Goal: Task Accomplishment & Management: Manage account settings

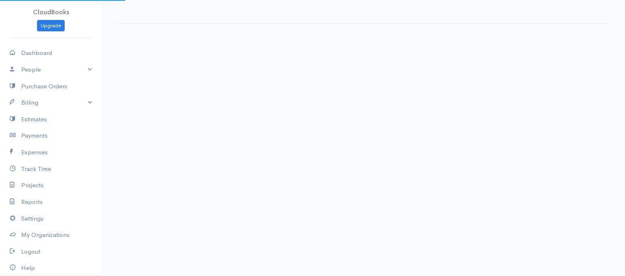
select select "365"
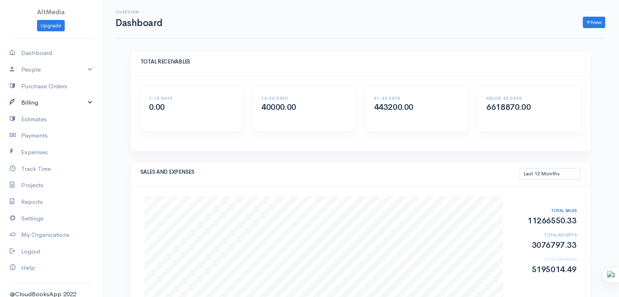
click at [84, 101] on link "Billing" at bounding box center [51, 102] width 102 height 17
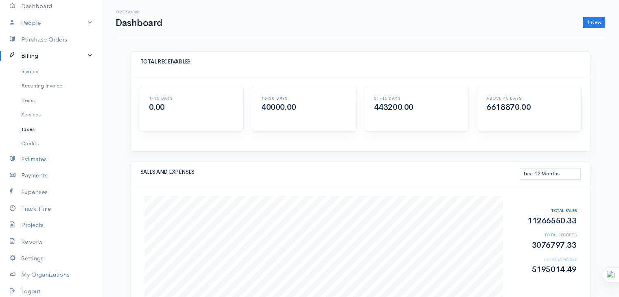
scroll to position [94, 0]
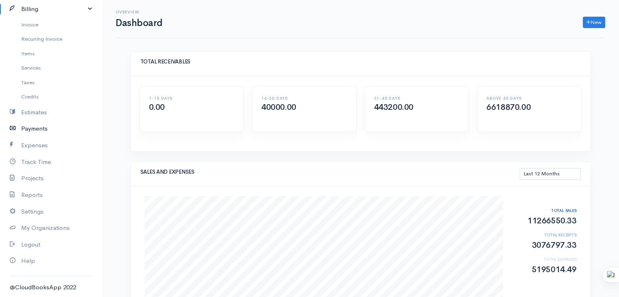
click at [29, 129] on link "Payments" at bounding box center [51, 128] width 102 height 17
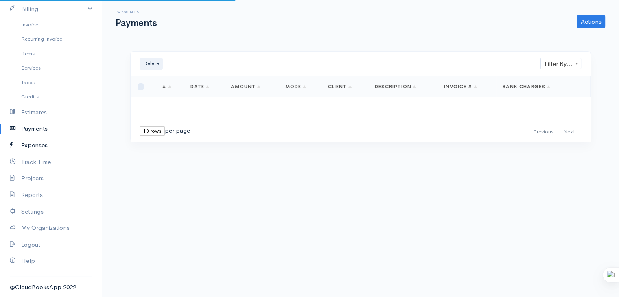
click at [28, 147] on link "Expenses" at bounding box center [51, 145] width 102 height 17
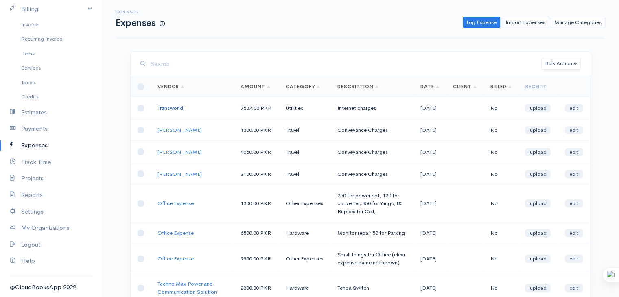
click at [168, 108] on link "Transworld" at bounding box center [171, 108] width 26 height 7
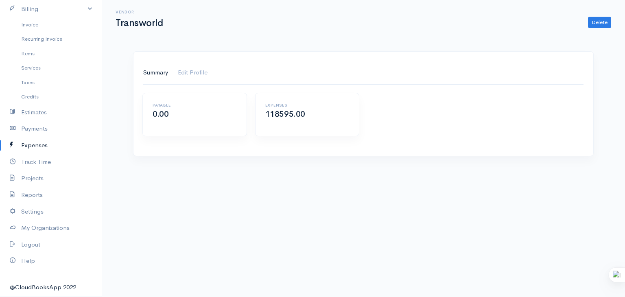
click at [36, 144] on link "Expenses" at bounding box center [51, 145] width 102 height 17
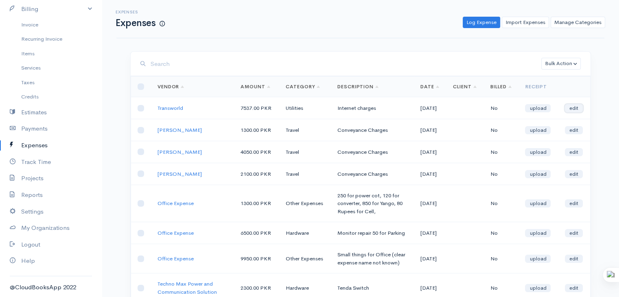
click at [573, 110] on link "edit" at bounding box center [574, 108] width 18 height 8
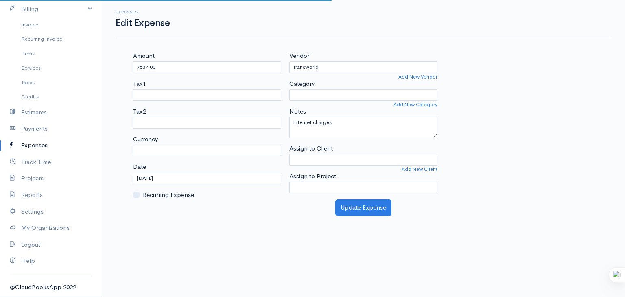
select select "PKR"
select select "Utilities"
select select
click at [31, 145] on link "Expenses" at bounding box center [51, 145] width 102 height 17
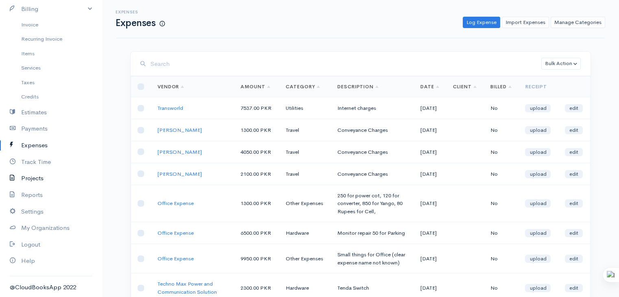
click at [36, 181] on link "Projects" at bounding box center [51, 178] width 102 height 17
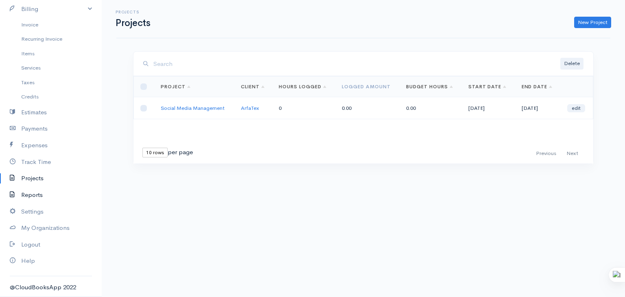
click at [35, 196] on link "Reports" at bounding box center [51, 195] width 102 height 17
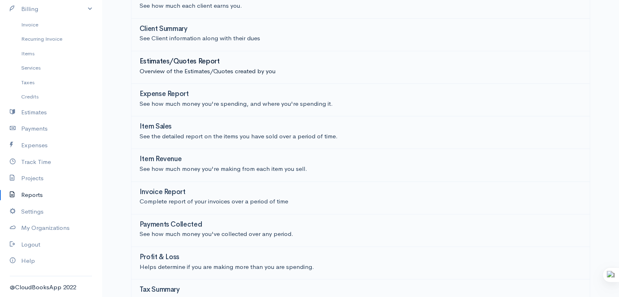
scroll to position [99, 0]
click at [153, 96] on h3 "Expense Report" at bounding box center [164, 94] width 49 height 8
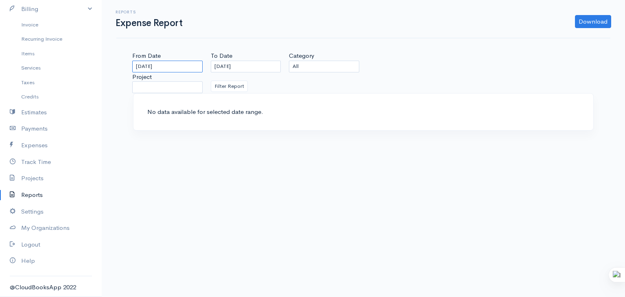
click at [179, 63] on input "[DATE]" at bounding box center [167, 67] width 70 height 12
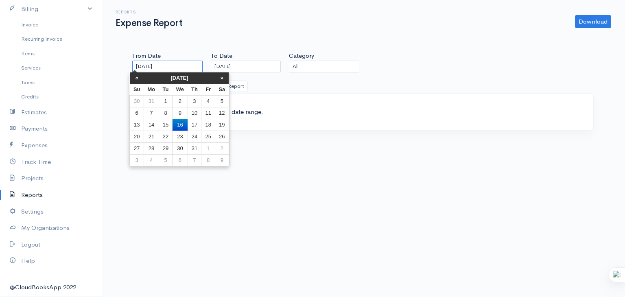
type input "[DATE]"
click at [353, 161] on body "AltMedia Upgrade Dashboard People Clients Vendors Staff Users Purchase Orders B…" at bounding box center [312, 148] width 625 height 297
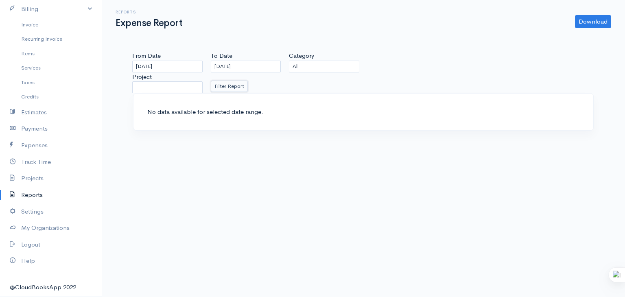
click at [227, 83] on button "Filter Report" at bounding box center [229, 87] width 37 height 12
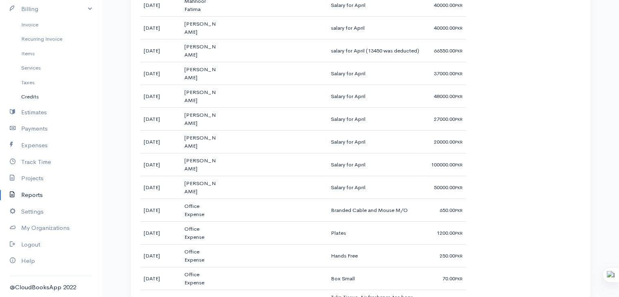
scroll to position [5878, 0]
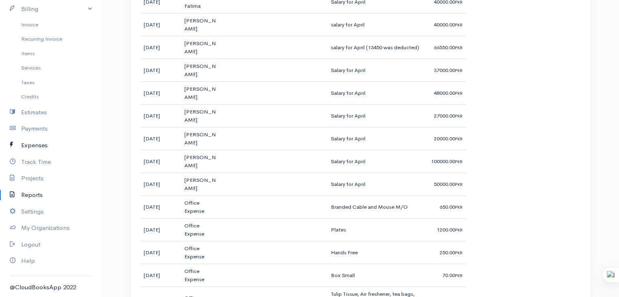
click at [31, 144] on link "Expenses" at bounding box center [51, 145] width 102 height 17
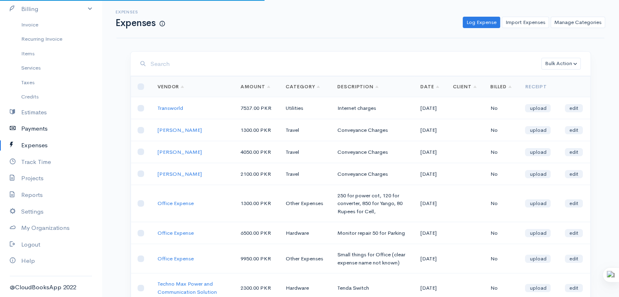
click at [32, 127] on link "Payments" at bounding box center [51, 128] width 102 height 17
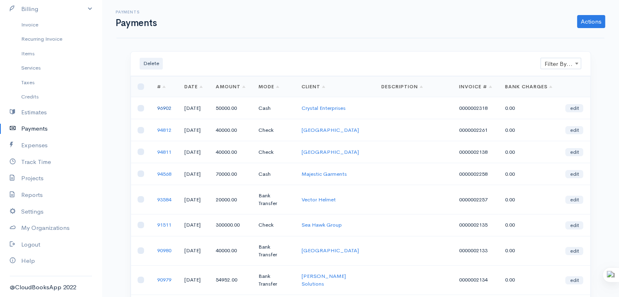
click at [163, 111] on link "96902" at bounding box center [164, 108] width 14 height 7
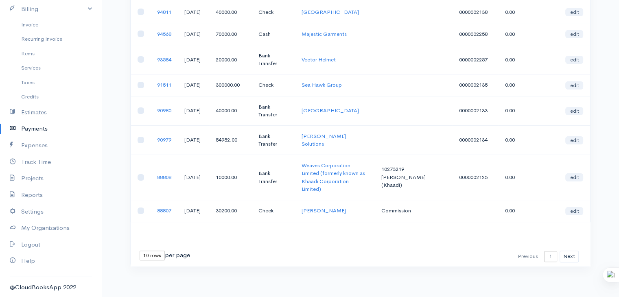
scroll to position [183, 0]
click at [162, 56] on link "93584" at bounding box center [164, 59] width 14 height 7
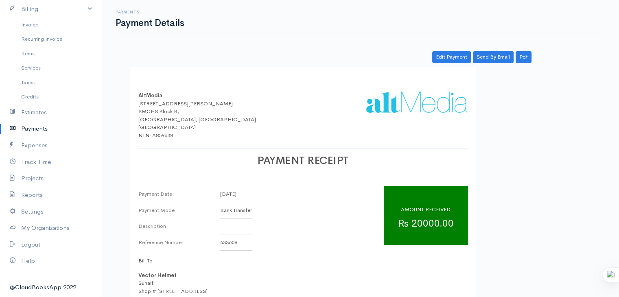
click at [35, 129] on link "Payments" at bounding box center [51, 128] width 102 height 17
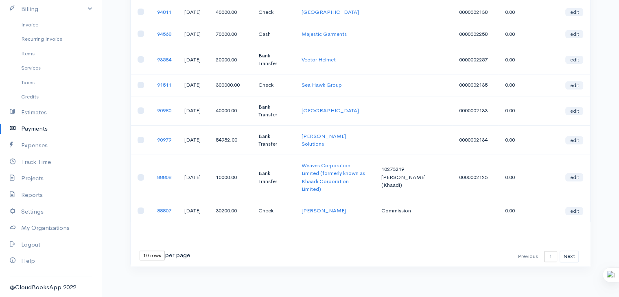
scroll to position [183, 0]
click at [42, 111] on link "Estimates" at bounding box center [51, 112] width 102 height 17
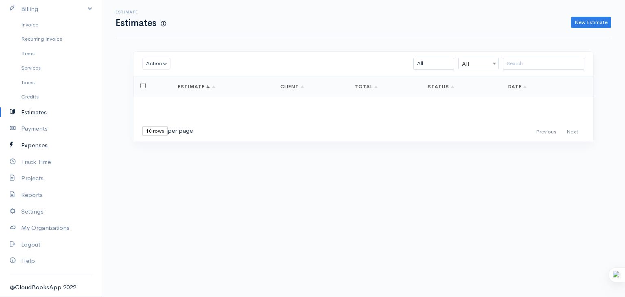
click at [28, 145] on link "Expenses" at bounding box center [51, 145] width 102 height 17
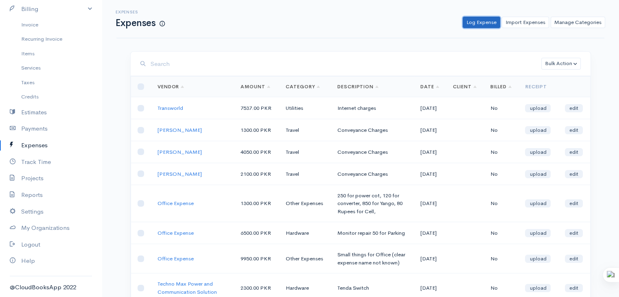
click at [484, 25] on link "Log Expense" at bounding box center [481, 23] width 37 height 12
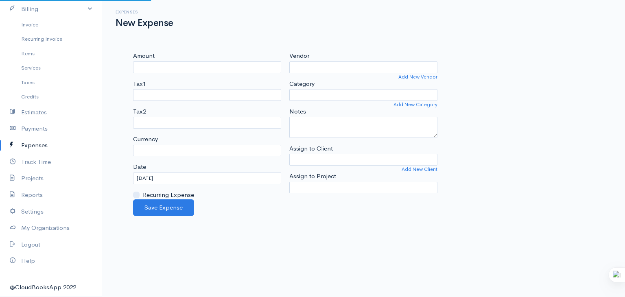
select select "PKR"
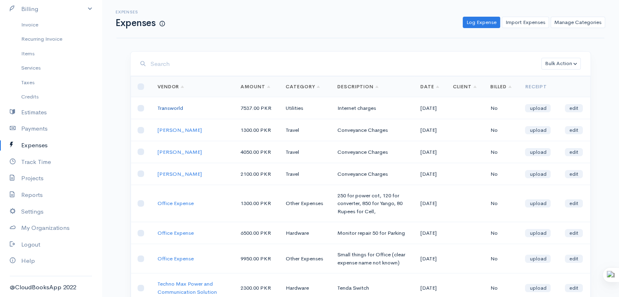
click at [165, 107] on link "Transworld" at bounding box center [171, 108] width 26 height 7
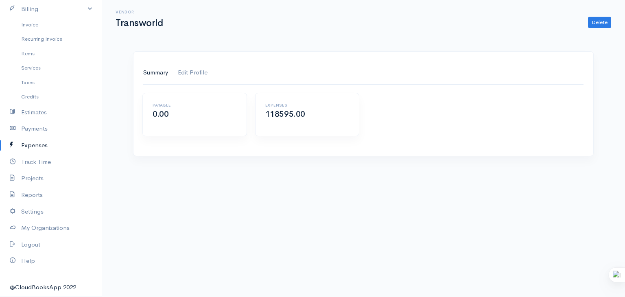
click at [194, 72] on link "Edit Profile" at bounding box center [193, 72] width 30 height 23
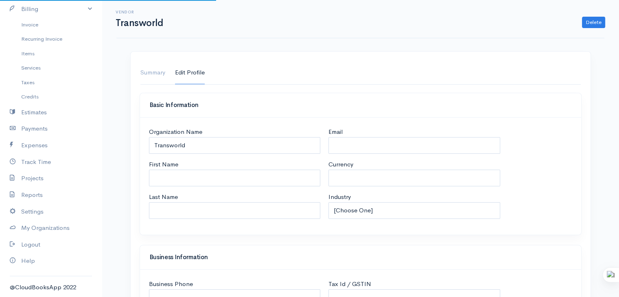
select select "PKR"
select select "[GEOGRAPHIC_DATA]"
click at [150, 72] on link "Summary" at bounding box center [152, 72] width 25 height 23
select select "[GEOGRAPHIC_DATA]"
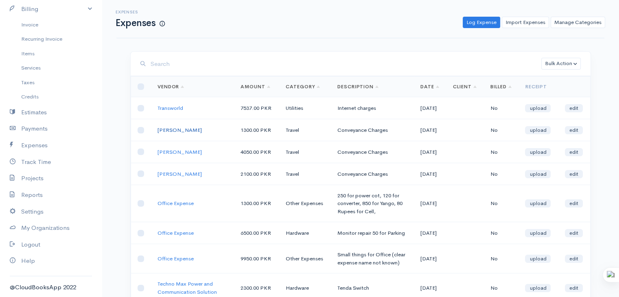
click at [170, 128] on link "[PERSON_NAME]" at bounding box center [180, 130] width 44 height 7
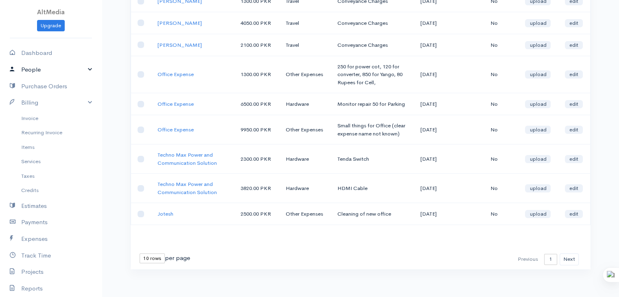
click at [78, 68] on link "People" at bounding box center [51, 69] width 102 height 17
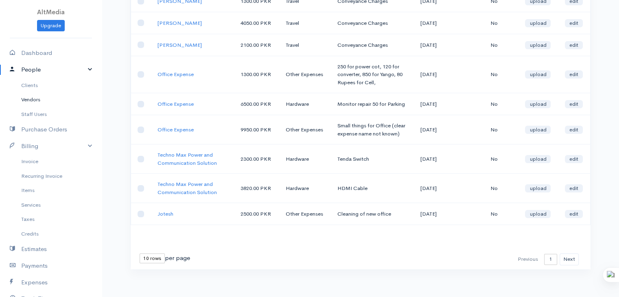
click at [24, 101] on link "Vendors" at bounding box center [51, 99] width 102 height 15
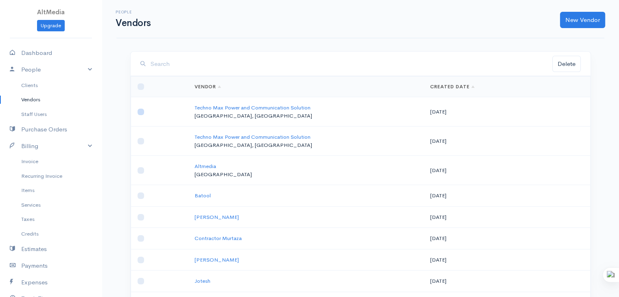
click at [141, 112] on input "checkbox" at bounding box center [141, 112] width 7 height 7
checkbox input "true"
click at [223, 109] on link "Techno Max Power and Communication Solution" at bounding box center [253, 107] width 116 height 7
click at [31, 114] on link "Staff Users" at bounding box center [51, 114] width 102 height 15
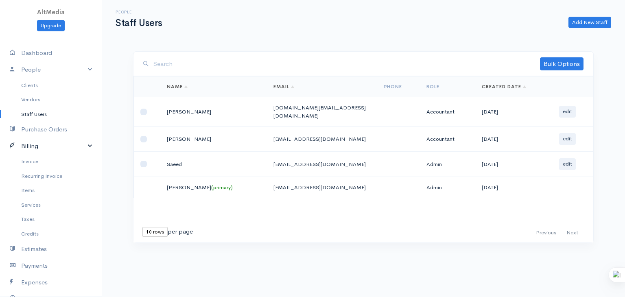
click at [82, 148] on link "Billing" at bounding box center [51, 146] width 102 height 17
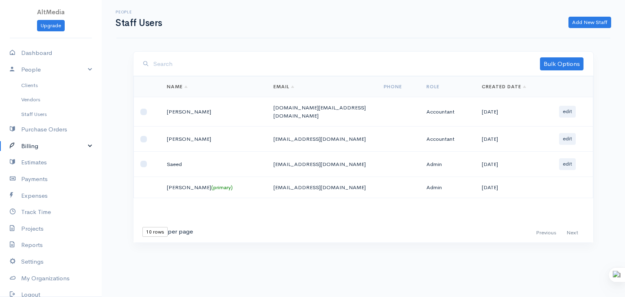
click at [82, 148] on link "Billing" at bounding box center [51, 146] width 102 height 17
click at [30, 190] on link "Items" at bounding box center [51, 190] width 102 height 15
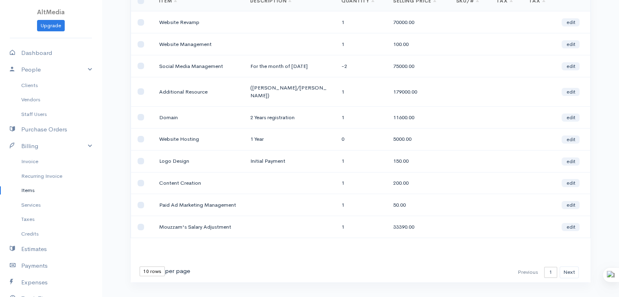
scroll to position [91, 0]
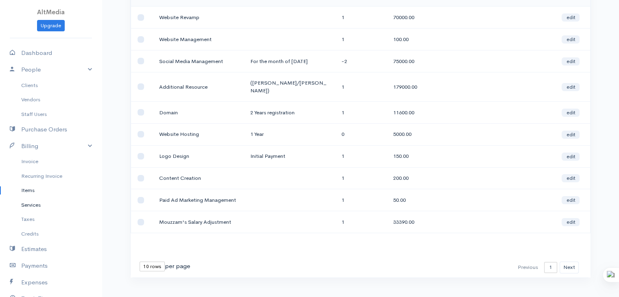
click at [29, 207] on link "Services" at bounding box center [51, 205] width 102 height 15
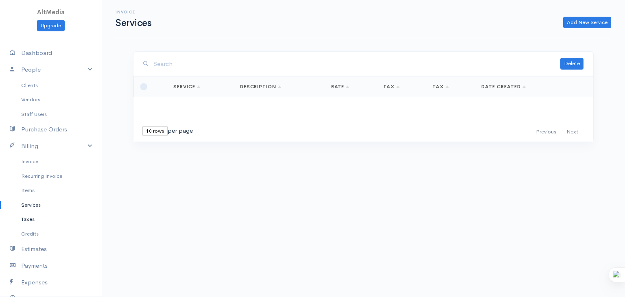
click at [28, 218] on link "Taxes" at bounding box center [51, 219] width 102 height 15
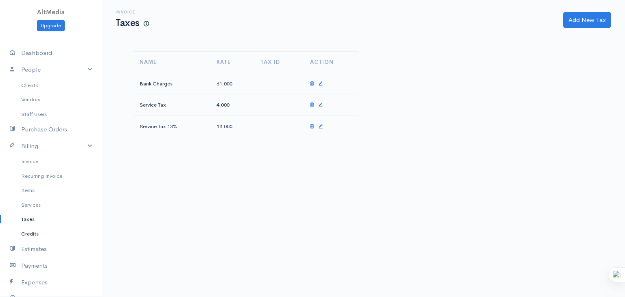
click at [31, 234] on link "Credits" at bounding box center [51, 234] width 102 height 15
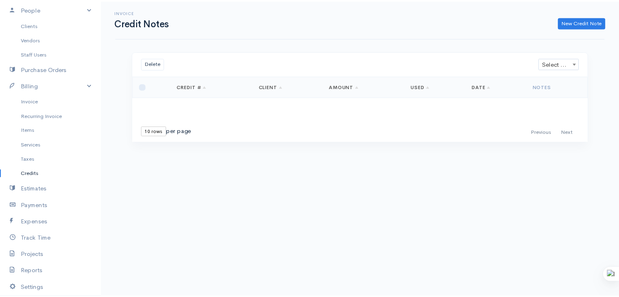
scroll to position [65, 0]
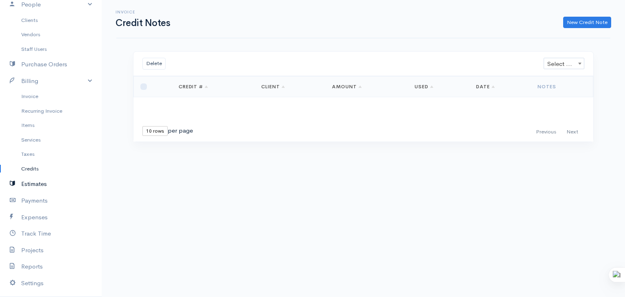
click at [31, 183] on link "Estimates" at bounding box center [51, 184] width 102 height 17
click at [38, 200] on link "Payments" at bounding box center [51, 201] width 102 height 17
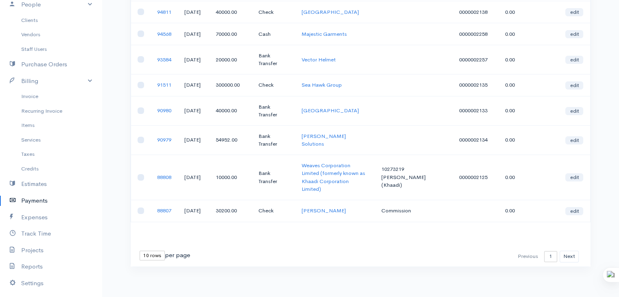
scroll to position [183, 0]
click at [41, 217] on link "Expenses" at bounding box center [51, 217] width 102 height 17
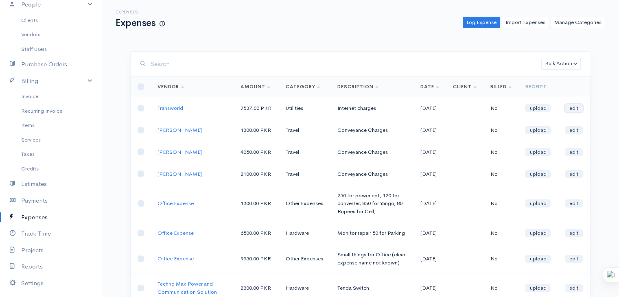
click at [574, 111] on link "edit" at bounding box center [574, 108] width 18 height 8
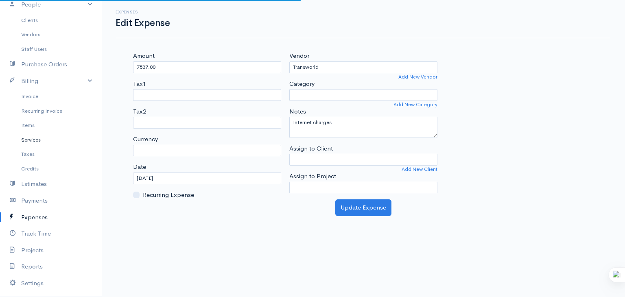
select select "PKR"
select select "Utilities"
select select
click at [140, 195] on div "Recurring Expense Every Day Every Week Every 2 Weeks Twice a month Every 4 Week…" at bounding box center [207, 195] width 148 height 9
click at [134, 194] on input "Recurring Expense" at bounding box center [136, 195] width 7 height 7
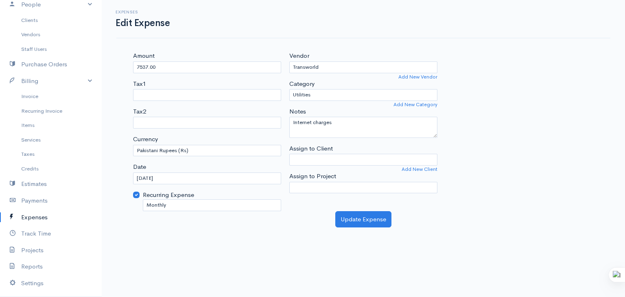
click at [137, 195] on input "Recurring Expense" at bounding box center [136, 195] width 7 height 7
checkbox input "false"
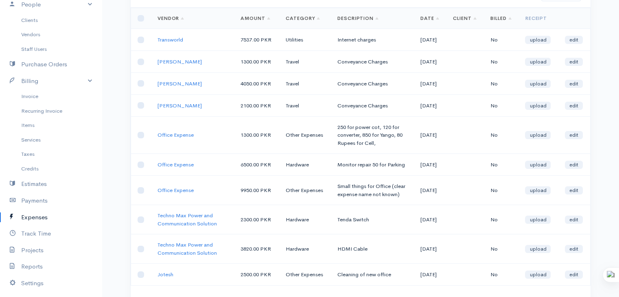
scroll to position [129, 0]
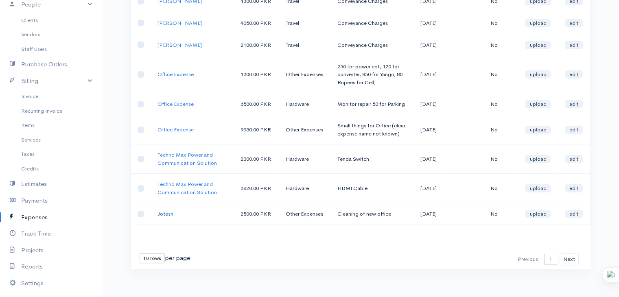
click at [166, 210] on link "Jotesh" at bounding box center [166, 213] width 16 height 7
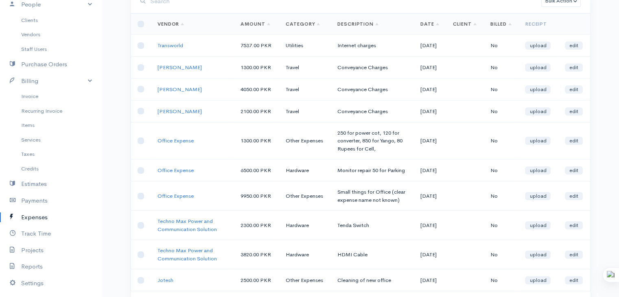
scroll to position [67, 0]
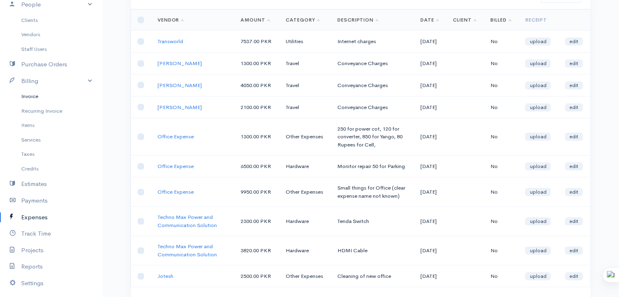
click at [36, 96] on link "Invoice" at bounding box center [51, 96] width 102 height 15
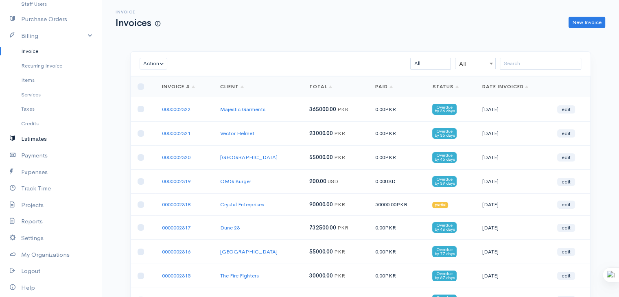
scroll to position [111, 0]
click at [30, 173] on link "Expenses" at bounding box center [51, 172] width 102 height 17
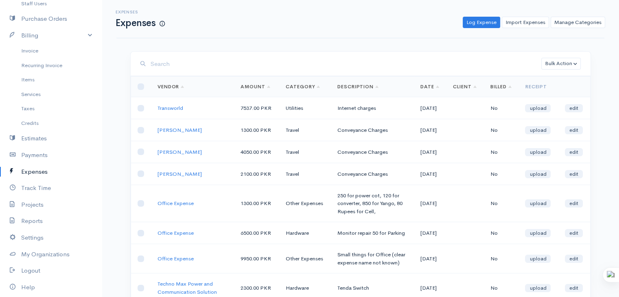
scroll to position [129, 0]
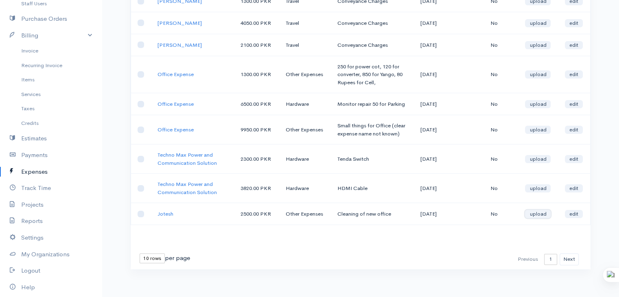
click at [542, 210] on link "upload" at bounding box center [538, 214] width 26 height 8
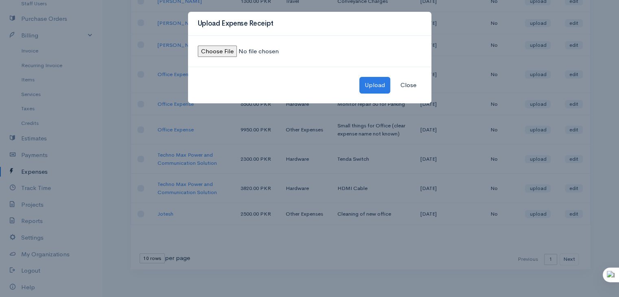
click at [409, 85] on button "Close" at bounding box center [408, 85] width 26 height 17
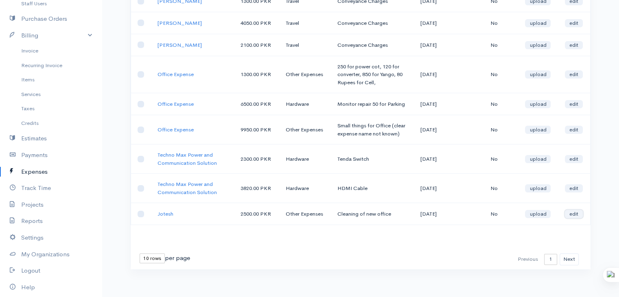
click at [577, 211] on link "edit" at bounding box center [574, 214] width 18 height 8
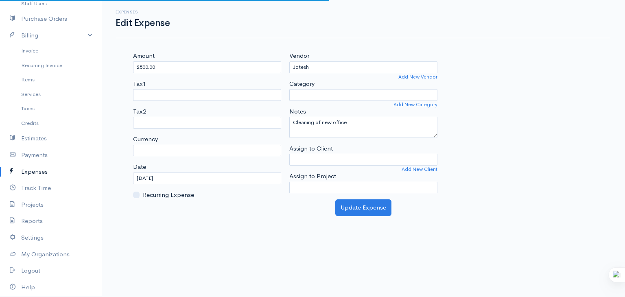
select select "PKR"
select select "Other Expenses"
select select
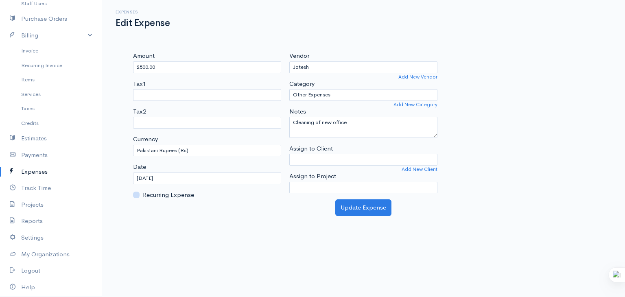
click at [137, 195] on input "Recurring Expense" at bounding box center [136, 195] width 7 height 7
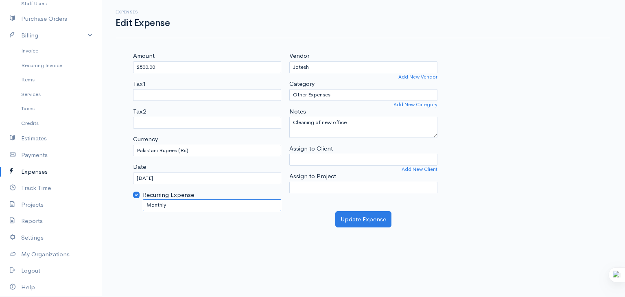
click at [174, 203] on select "Every Day Every Week Every 2 Weeks Twice a month Every 4 Weeks Monthly Every 2 …" at bounding box center [212, 205] width 138 height 12
click at [124, 224] on div "Amount 2500.00 Tax1 Service Tax 13% Service Tax Bank Charges Tax2 Service Tax 1…" at bounding box center [363, 139] width 488 height 176
click at [139, 192] on input "Recurring Expense" at bounding box center [136, 195] width 7 height 7
checkbox input "false"
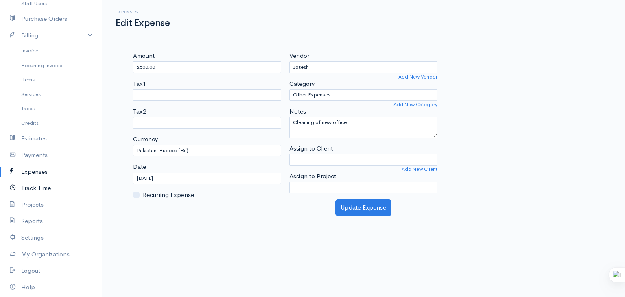
click at [38, 188] on link "Track Time" at bounding box center [51, 188] width 102 height 17
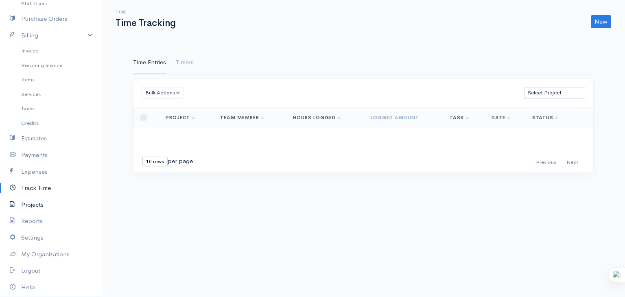
click at [37, 206] on link "Projects" at bounding box center [51, 205] width 102 height 17
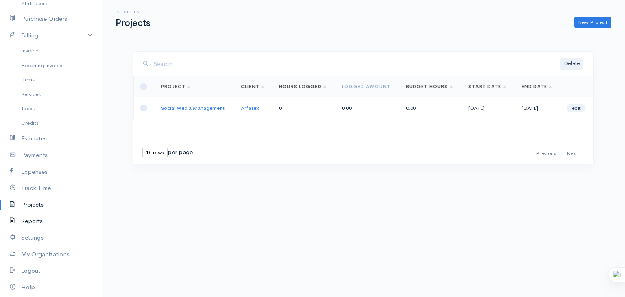
click at [32, 222] on link "Reports" at bounding box center [51, 221] width 102 height 17
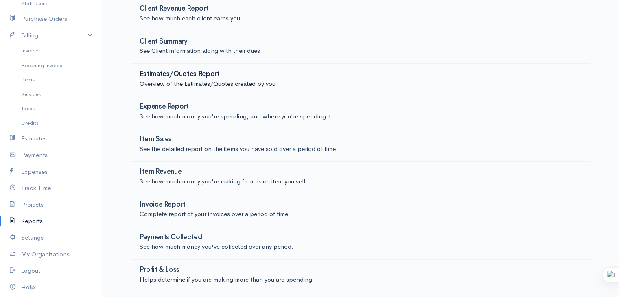
scroll to position [92, 0]
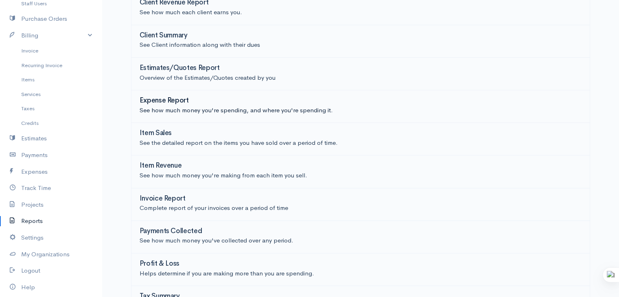
click at [188, 97] on div "Expense Report" at bounding box center [361, 101] width 442 height 9
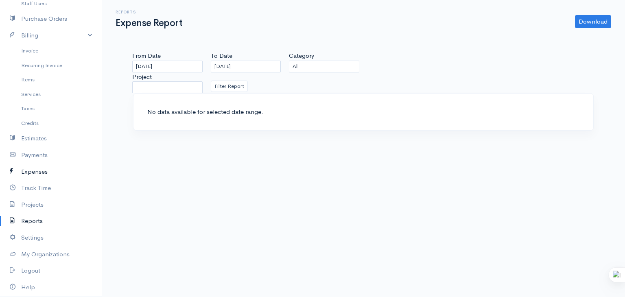
click at [39, 172] on link "Expenses" at bounding box center [51, 172] width 102 height 17
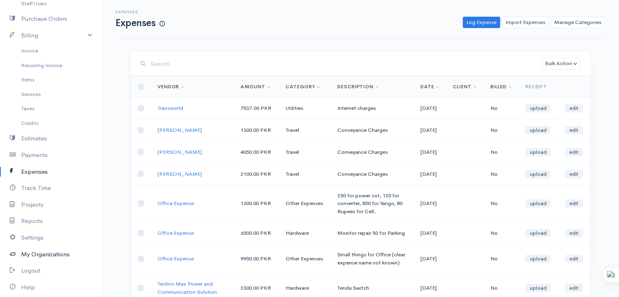
scroll to position [137, 0]
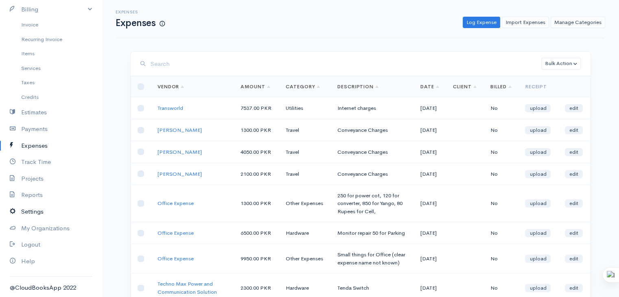
click at [33, 208] on link "Settings" at bounding box center [51, 212] width 102 height 17
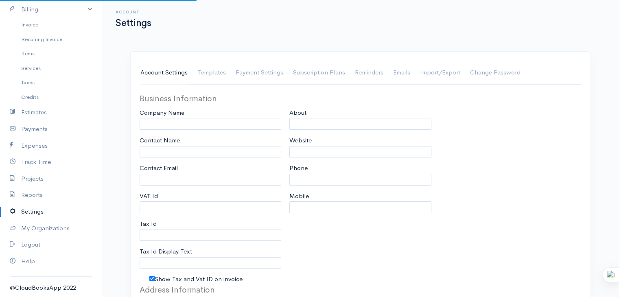
type input "AltMedia"
type input "[PERSON_NAME]"
type input "[EMAIL_ADDRESS][DOMAIN_NAME]"
type input "A859638"
type input "NTN"
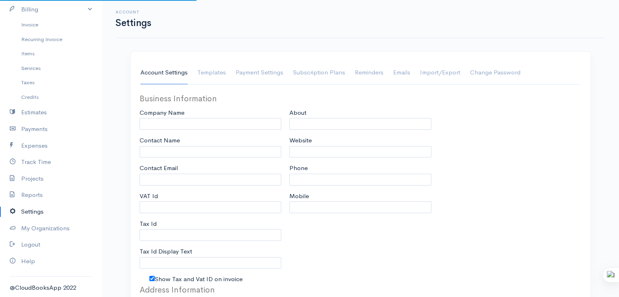
checkbox input "true"
type input "[DOMAIN_NAME]"
type input "[PHONE_NUMBER]"
select select
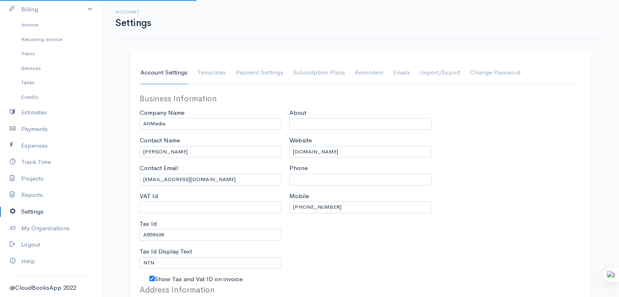
type input "[STREET_ADDRESS][PERSON_NAME]"
type input "SMCHS Block B,"
type input "[GEOGRAPHIC_DATA]"
type input "Sindh"
select select "dd-mm-yyyy"
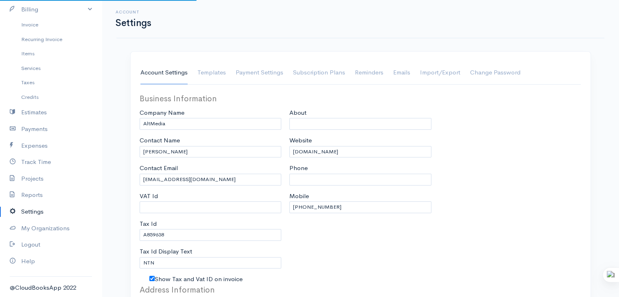
select select
type input "INVOICE"
type input "2110"
type input "1"
select select "3"
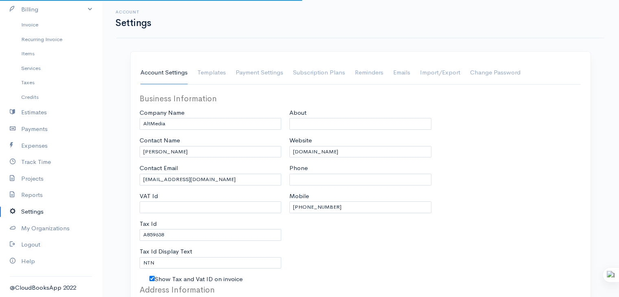
select select "[GEOGRAPHIC_DATA]"
select select "PKR"
click at [207, 73] on link "Templates" at bounding box center [211, 72] width 28 height 23
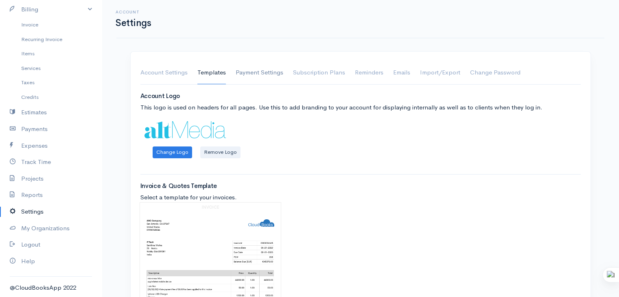
click at [259, 79] on link "Payment Settings" at bounding box center [260, 72] width 48 height 23
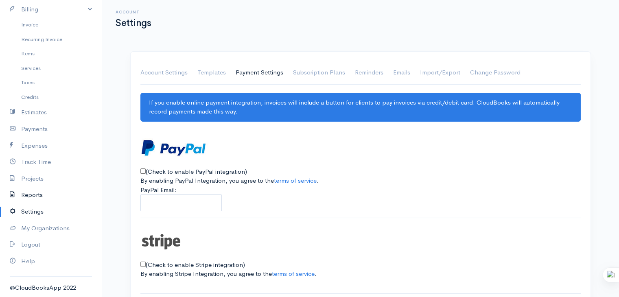
click at [28, 196] on link "Reports" at bounding box center [51, 195] width 102 height 17
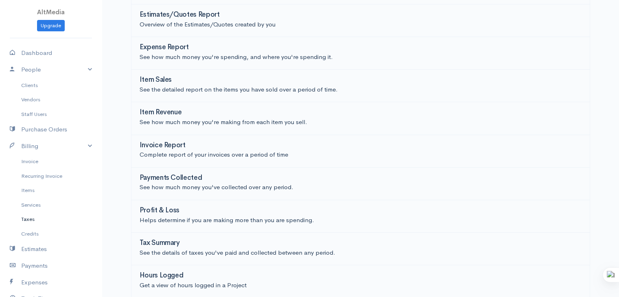
scroll to position [137, 0]
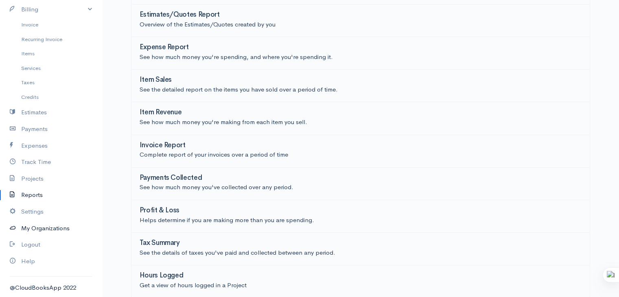
click at [28, 225] on link "My Organizations" at bounding box center [51, 228] width 102 height 17
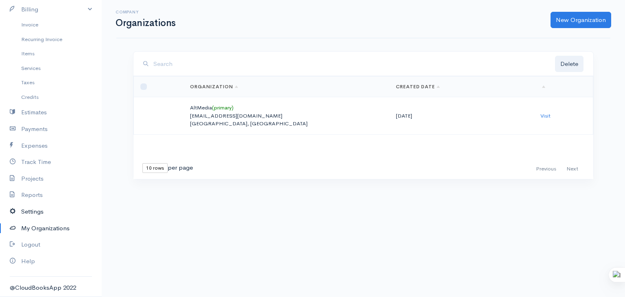
click at [30, 215] on link "Settings" at bounding box center [51, 212] width 102 height 17
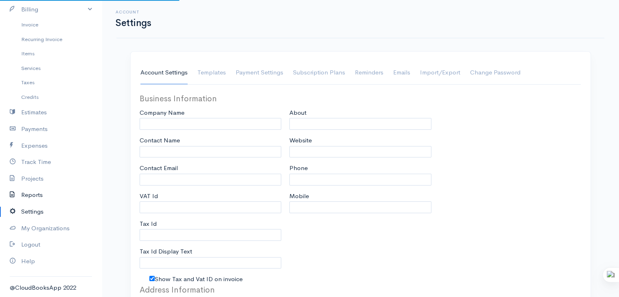
click at [25, 196] on link "Reports" at bounding box center [51, 195] width 102 height 17
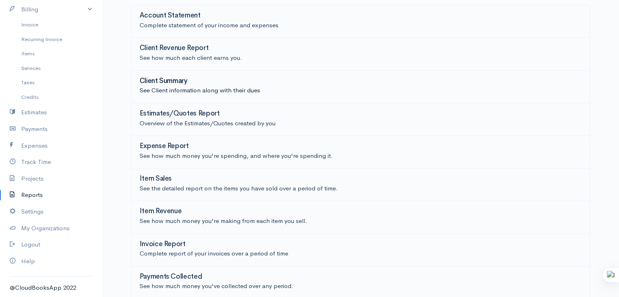
scroll to position [47, 0]
click at [187, 19] on h3 "Account Statement" at bounding box center [170, 15] width 61 height 8
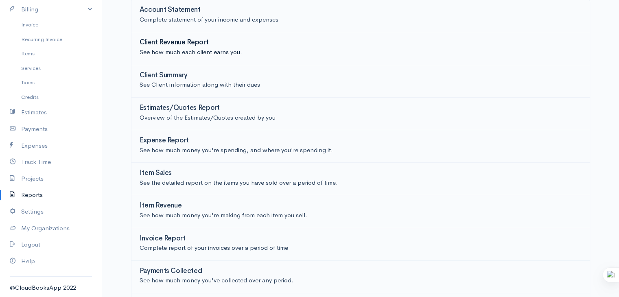
scroll to position [48, 0]
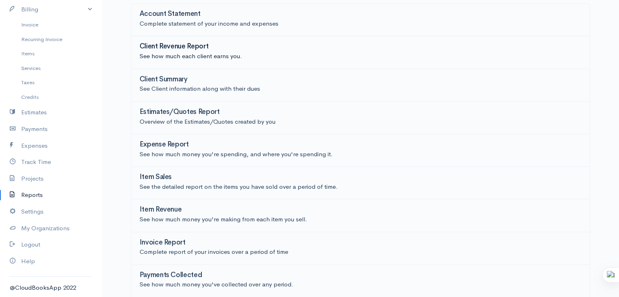
click at [184, 55] on p "See how much each client earns you." at bounding box center [361, 56] width 442 height 9
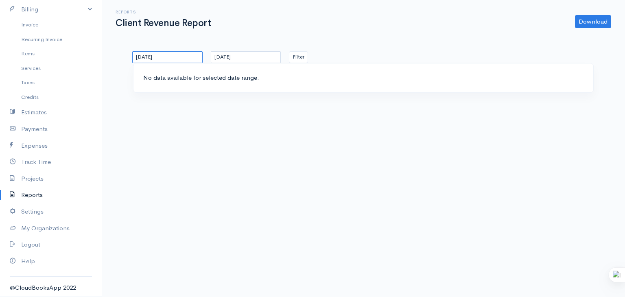
click at [187, 56] on input "[DATE]" at bounding box center [167, 57] width 70 height 12
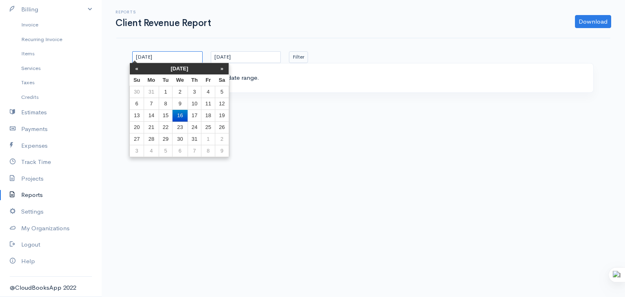
type input "[DATE]"
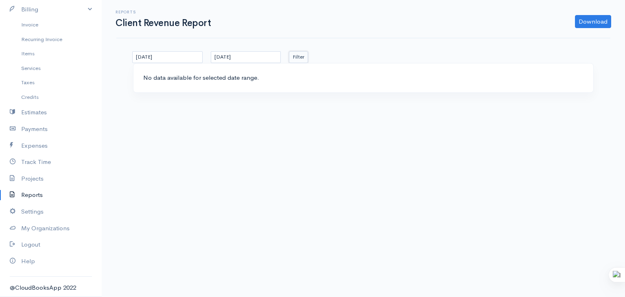
click at [298, 59] on button "Filter" at bounding box center [298, 57] width 19 height 12
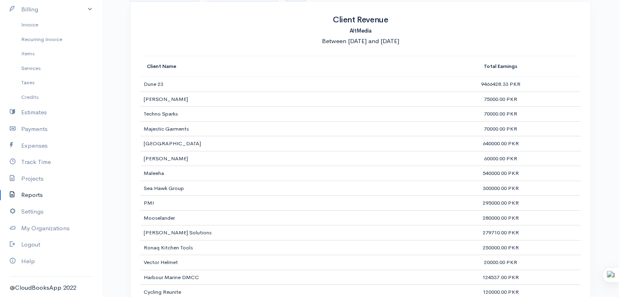
scroll to position [62, 0]
drag, startPoint x: 501, startPoint y: 170, endPoint x: 478, endPoint y: 172, distance: 23.7
click at [478, 172] on td "540000.00 PKR" at bounding box center [501, 173] width 160 height 15
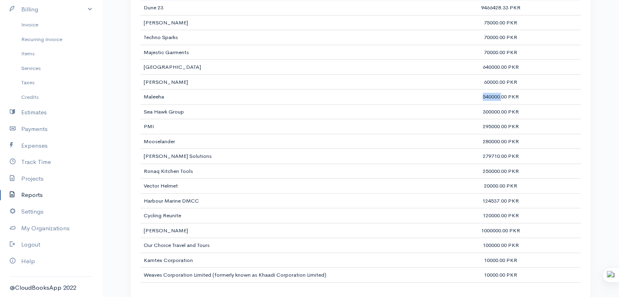
scroll to position [151, 0]
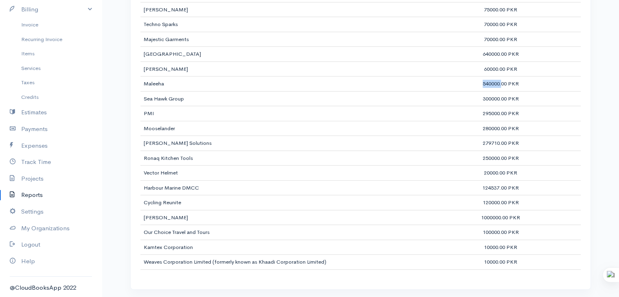
click at [26, 194] on link "Reports" at bounding box center [51, 195] width 102 height 17
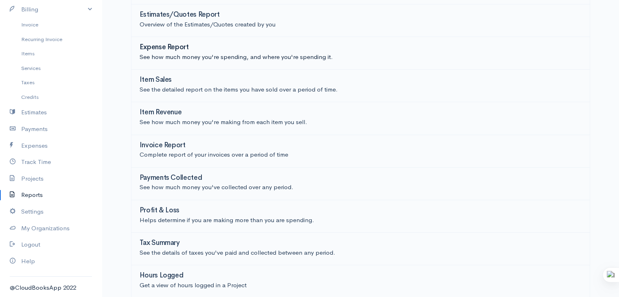
click at [168, 53] on p "See how much money you're spending, and where you're spending it." at bounding box center [361, 57] width 442 height 9
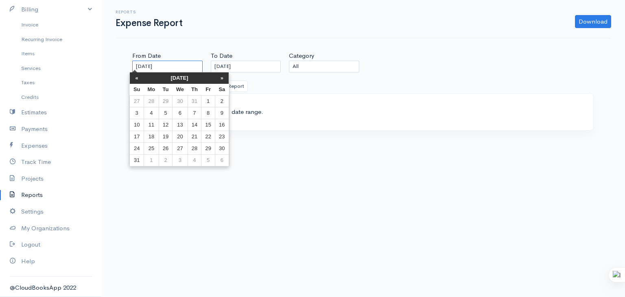
click at [175, 62] on input "[DATE]" at bounding box center [167, 67] width 70 height 12
type input "[DATE]"
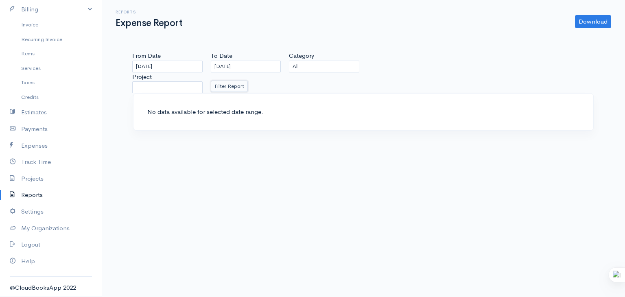
click at [239, 85] on button "Filter Report" at bounding box center [229, 87] width 37 height 12
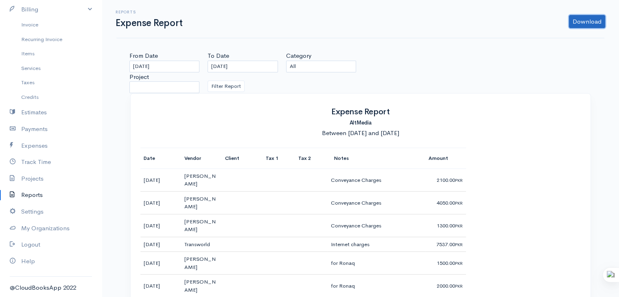
click at [595, 24] on link "Download" at bounding box center [587, 21] width 36 height 13
click at [29, 131] on link "Payments" at bounding box center [51, 129] width 102 height 17
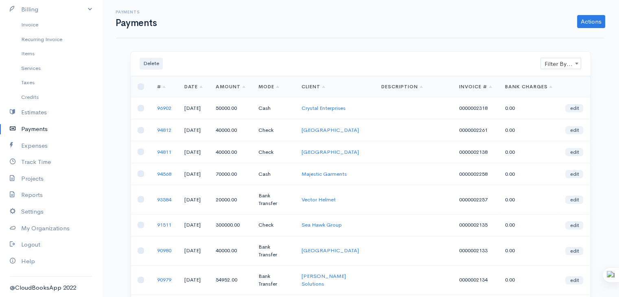
scroll to position [183, 0]
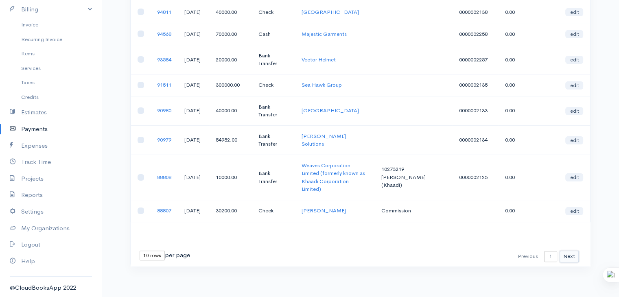
click at [573, 257] on button "Next" at bounding box center [569, 257] width 19 height 12
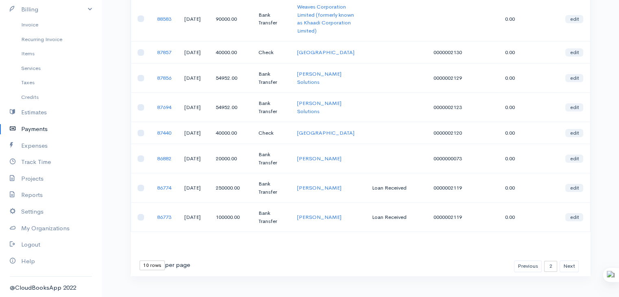
scroll to position [158, 0]
click at [318, 163] on link "[PERSON_NAME]" at bounding box center [319, 159] width 44 height 7
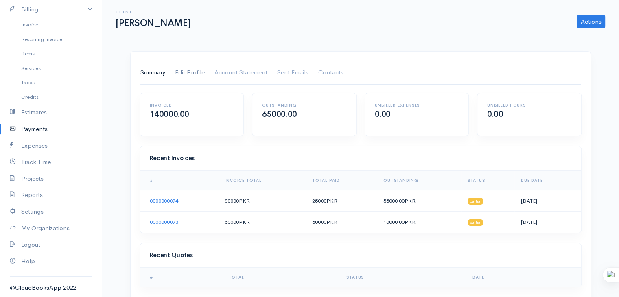
click at [193, 71] on link "Edit Profile" at bounding box center [190, 72] width 30 height 23
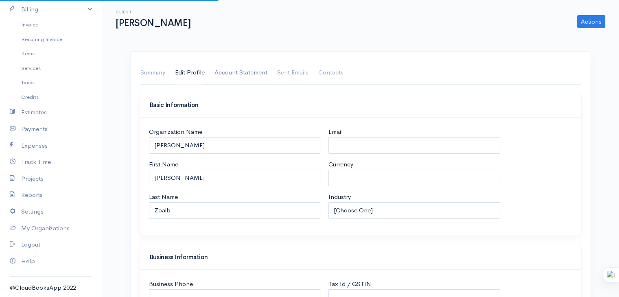
select select "PKR"
select select "[GEOGRAPHIC_DATA]"
click at [241, 70] on link "Account Statement" at bounding box center [241, 72] width 53 height 23
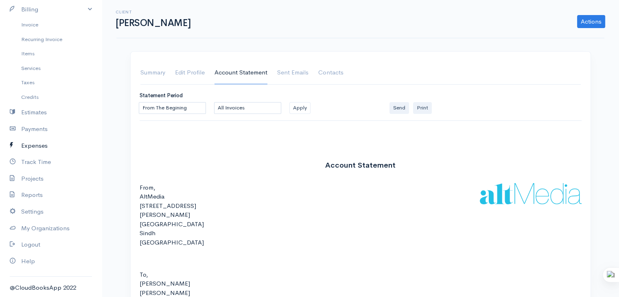
click at [37, 147] on link "Expenses" at bounding box center [51, 146] width 102 height 17
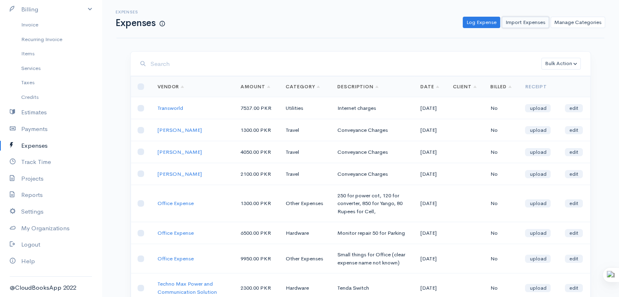
click at [534, 21] on link "Import Expenses" at bounding box center [525, 23] width 47 height 12
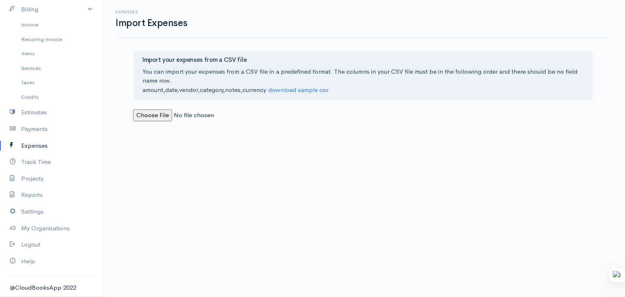
click at [23, 145] on link "Expenses" at bounding box center [51, 146] width 102 height 17
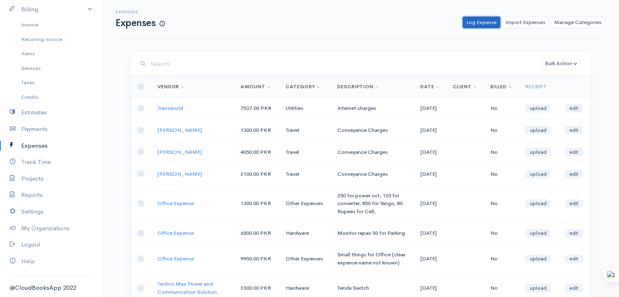
click at [487, 24] on link "Log Expense" at bounding box center [481, 23] width 37 height 12
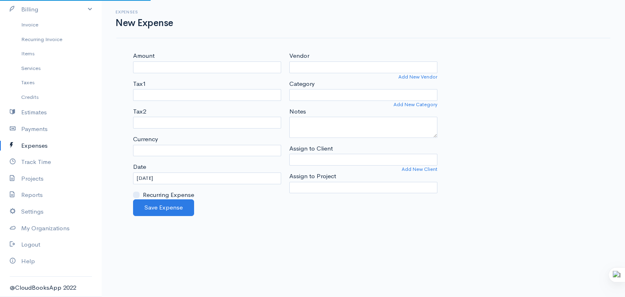
select select "PKR"
click at [149, 69] on input "Amount" at bounding box center [207, 67] width 148 height 12
click at [306, 66] on input "Vendor" at bounding box center [363, 67] width 148 height 12
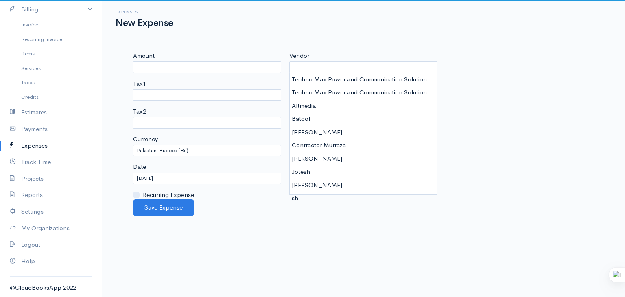
click at [325, 228] on body "AltMedia Upgrade Dashboard People Clients Vendors Staff Users Purchase Orders B…" at bounding box center [312, 148] width 625 height 297
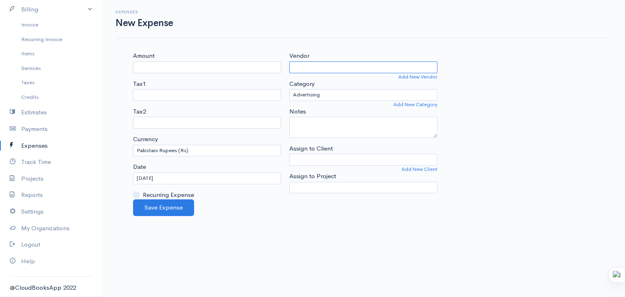
click at [335, 64] on input "Vendor" at bounding box center [363, 67] width 148 height 12
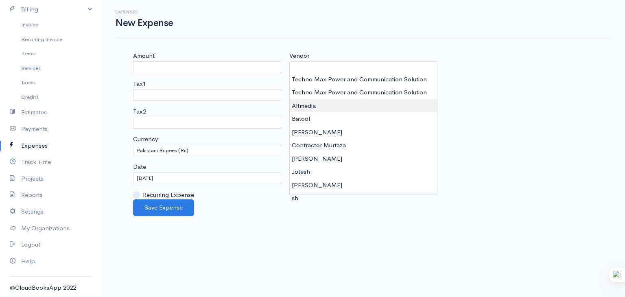
type input "Altmedia"
click at [315, 105] on body "AltMedia Upgrade Dashboard People Clients Vendors Staff Users Purchase Orders B…" at bounding box center [312, 148] width 625 height 297
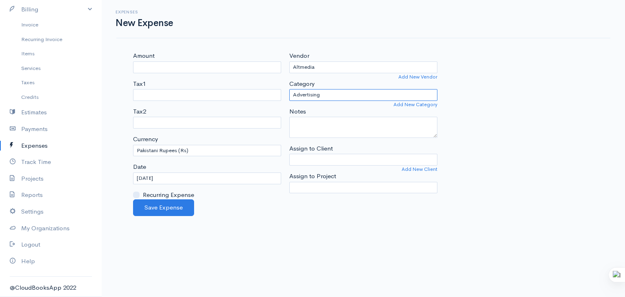
click at [318, 99] on select "Advertising Car & Truck Expenses Commission Contractors Education Education and…" at bounding box center [363, 95] width 148 height 12
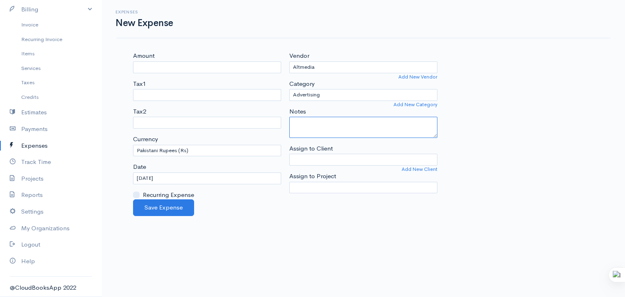
click at [313, 132] on textarea "Notes" at bounding box center [363, 127] width 148 height 21
click at [320, 154] on input "Assign to Client" at bounding box center [363, 160] width 148 height 12
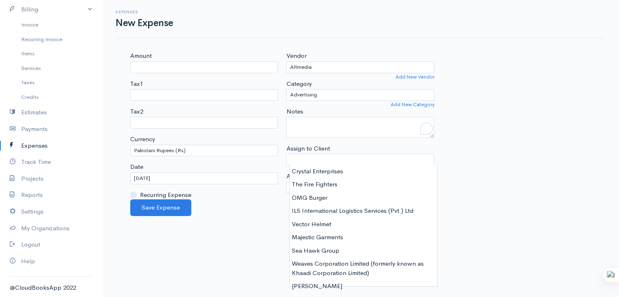
click at [475, 164] on div "Amount Tax1 Service Tax 13% Service Tax Bank Charges Tax2 Service Tax 13% Servi…" at bounding box center [360, 125] width 469 height 148
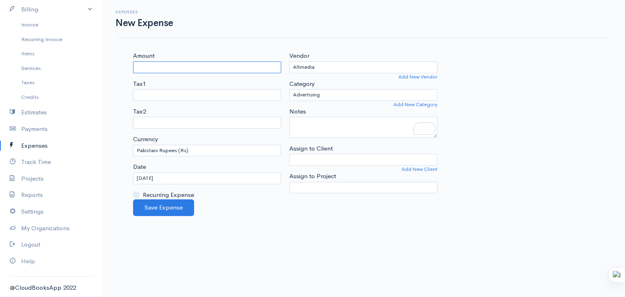
click at [149, 63] on input "Amount" at bounding box center [207, 67] width 148 height 12
type input "1"
click at [329, 101] on div "Vendor Altmedia Add New Vendor Category Advertising Car & Truck Expenses Commis…" at bounding box center [363, 125] width 156 height 148
click at [327, 94] on select "Advertising Car & Truck Expenses Commission Contractors Education Education and…" at bounding box center [363, 95] width 148 height 12
click at [377, 96] on select "Advertising Car & Truck Expenses Commission Contractors Education Education and…" at bounding box center [363, 95] width 148 height 12
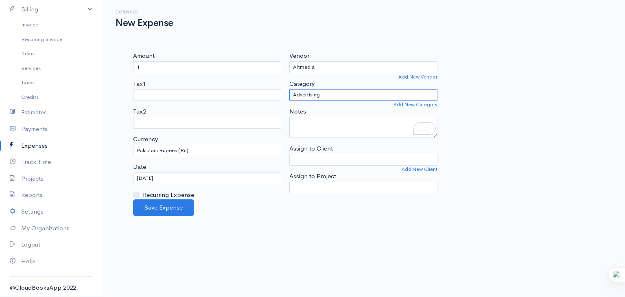
select select "Other Expenses"
click at [289, 89] on select "Advertising Car & Truck Expenses Commission Contractors Education Education and…" at bounding box center [363, 95] width 148 height 12
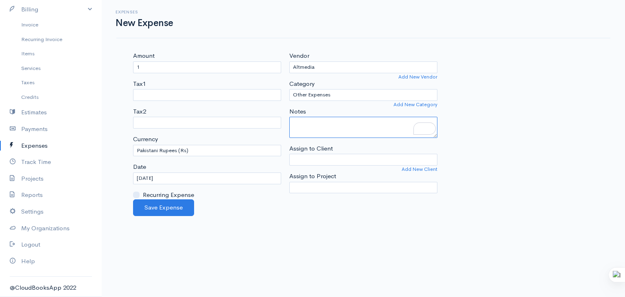
click at [348, 129] on textarea "Notes" at bounding box center [363, 127] width 148 height 21
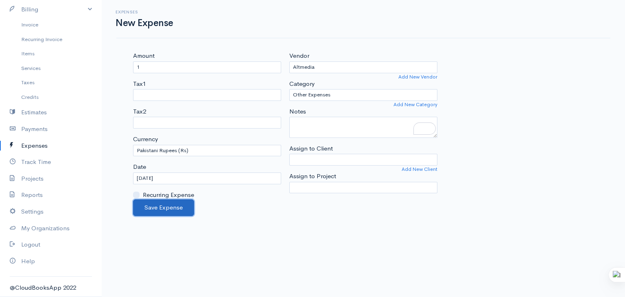
click at [168, 204] on button "Save Expense" at bounding box center [163, 207] width 61 height 17
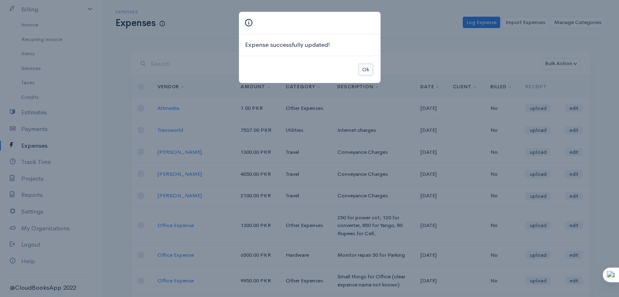
click at [365, 70] on button "Ok" at bounding box center [366, 70] width 14 height 12
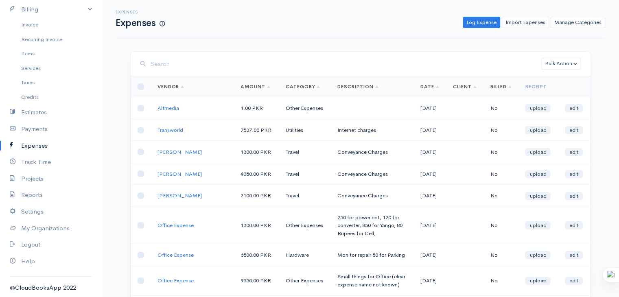
click at [497, 105] on td "No" at bounding box center [501, 108] width 35 height 22
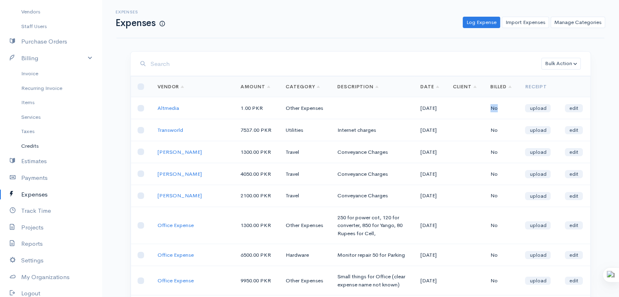
scroll to position [137, 0]
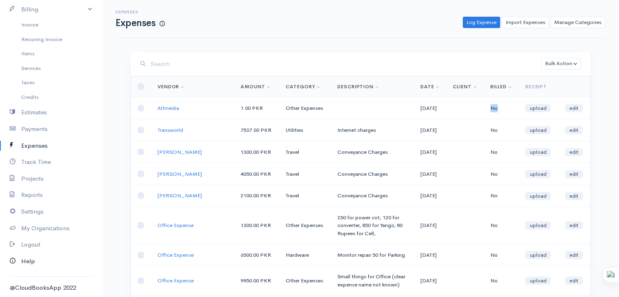
click at [28, 260] on link "Help" at bounding box center [51, 261] width 102 height 17
click at [22, 263] on link "Help" at bounding box center [51, 261] width 102 height 17
click at [516, 87] on th "Billed" at bounding box center [501, 87] width 35 height 21
click at [512, 87] on link "Billed" at bounding box center [500, 86] width 21 height 7
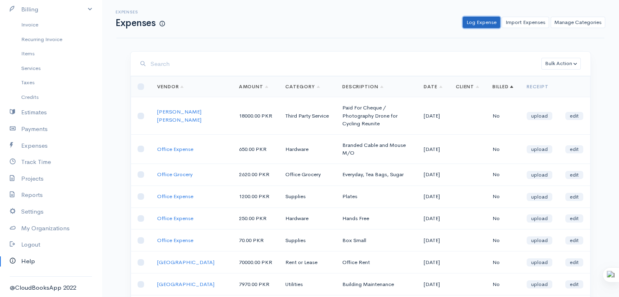
click at [479, 24] on link "Log Expense" at bounding box center [481, 23] width 37 height 12
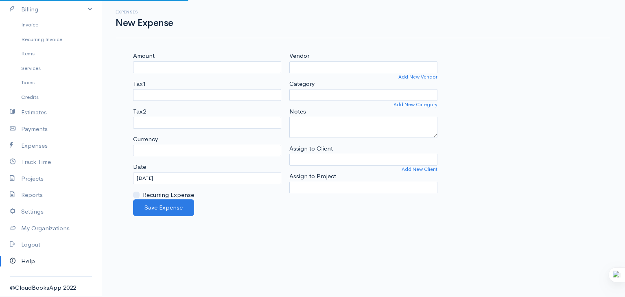
select select "PKR"
click at [28, 262] on link "Help" at bounding box center [51, 261] width 102 height 17
click at [37, 151] on link "Expenses" at bounding box center [51, 146] width 102 height 17
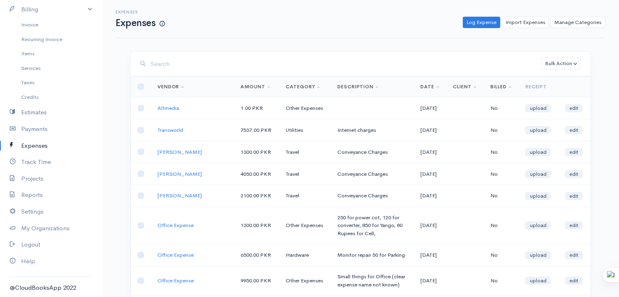
click at [429, 86] on link "Date" at bounding box center [429, 86] width 19 height 7
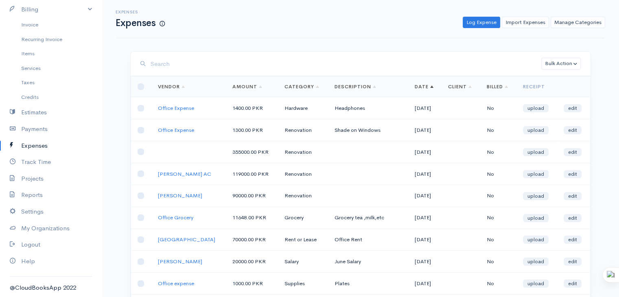
click at [423, 87] on link "Date" at bounding box center [424, 86] width 19 height 7
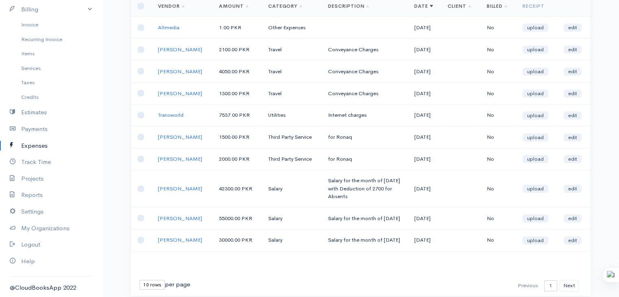
scroll to position [122, 0]
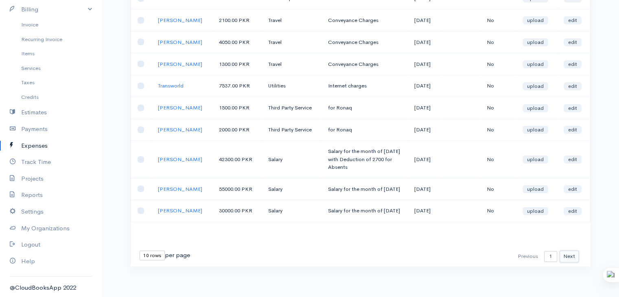
click at [565, 252] on button "Next" at bounding box center [569, 257] width 19 height 12
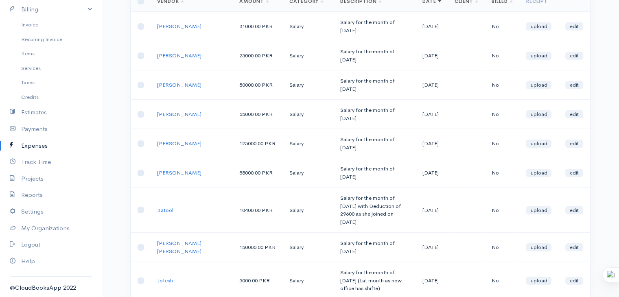
scroll to position [191, 0]
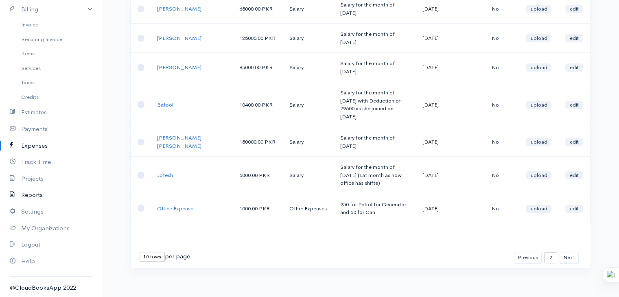
click at [31, 194] on link "Reports" at bounding box center [51, 195] width 102 height 17
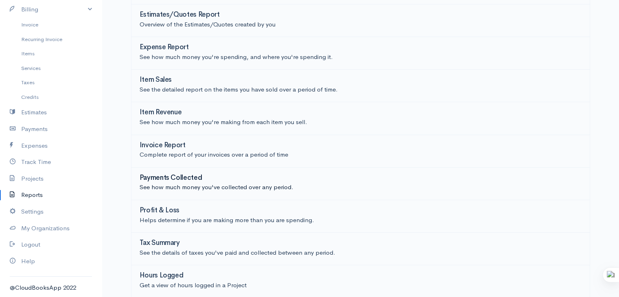
click at [169, 179] on h3 "Payments Collected" at bounding box center [171, 178] width 63 height 8
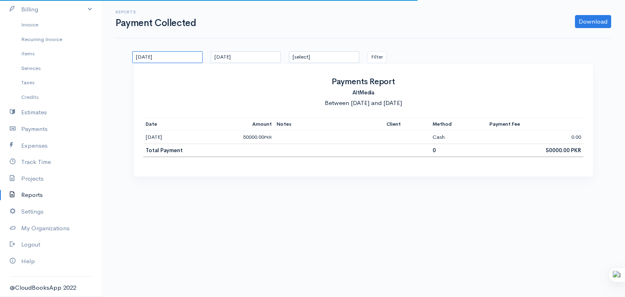
click at [176, 58] on input "[DATE]" at bounding box center [167, 57] width 70 height 12
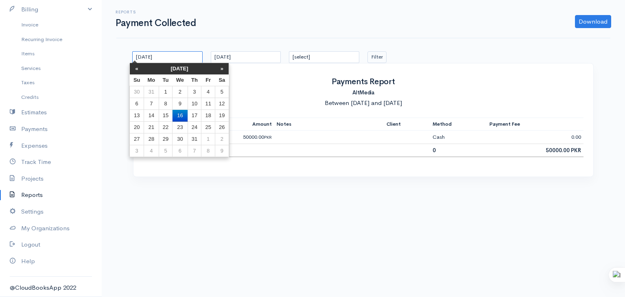
type input "[DATE]"
click at [376, 57] on button "Filter" at bounding box center [377, 57] width 19 height 12
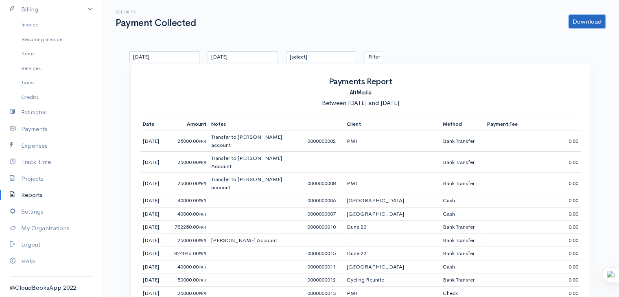
click at [581, 26] on link "Download" at bounding box center [587, 21] width 36 height 13
click at [485, 89] on h5 "AltMedia" at bounding box center [360, 92] width 440 height 11
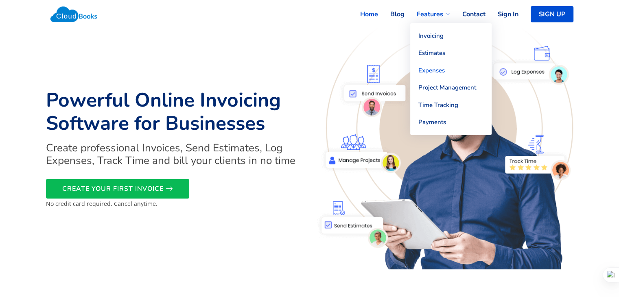
click at [435, 73] on link "Expenses" at bounding box center [450, 71] width 81 height 18
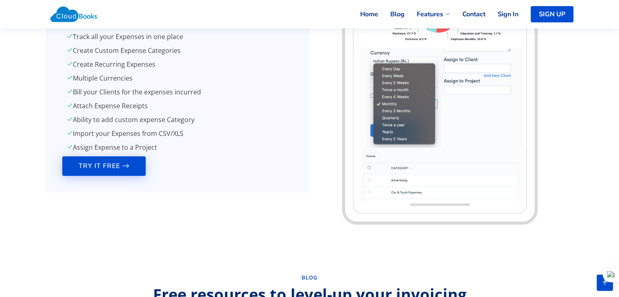
scroll to position [644, 0]
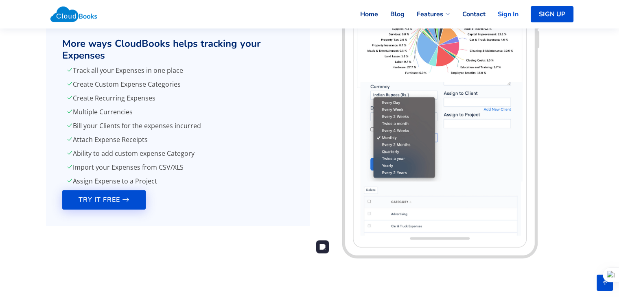
click at [506, 13] on link "Sign In" at bounding box center [502, 14] width 33 height 18
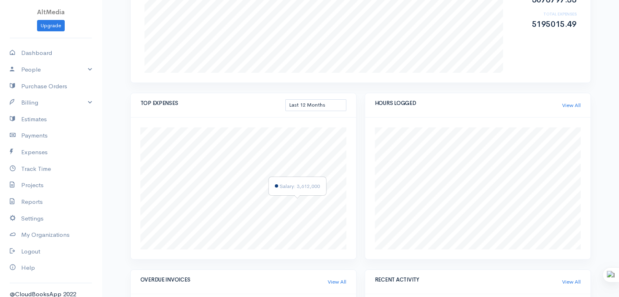
scroll to position [244, 0]
click at [307, 107] on select "This Month Last 30 Days Last 3 Months Last 12 Months Year to Date" at bounding box center [315, 107] width 61 height 12
select select "thistoyear"
click at [285, 101] on select "This Month Last 30 Days Last 3 Months Last 12 Months Year to Date" at bounding box center [315, 107] width 61 height 12
select select "thistoyear"
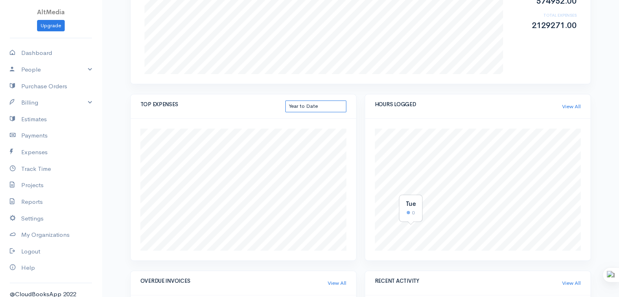
scroll to position [0, 0]
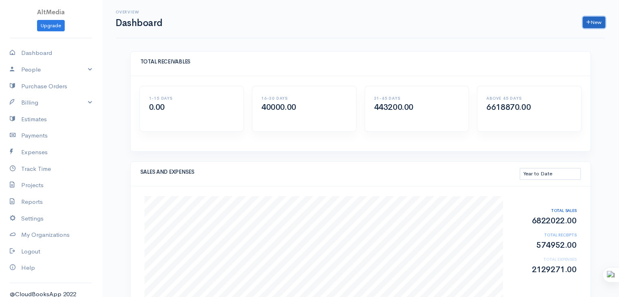
click at [593, 23] on link "New" at bounding box center [594, 23] width 22 height 12
click at [216, 147] on div "1-15 DAYS 0.00 16-30 DAYS 40000.00 31-45 DAYS 443200.00 ABOVE 45 DAYS 6618870.00" at bounding box center [361, 113] width 460 height 75
click at [42, 29] on link "Upgrade" at bounding box center [51, 26] width 28 height 12
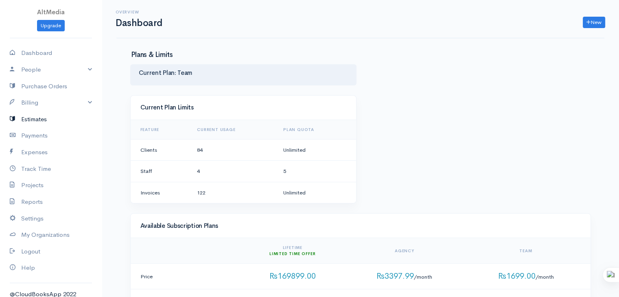
click at [15, 119] on icon at bounding box center [15, 119] width 11 height 10
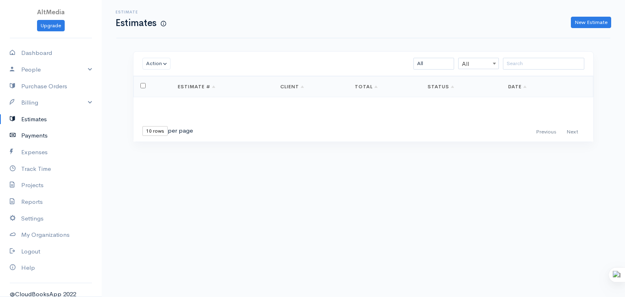
click at [18, 136] on icon at bounding box center [15, 136] width 11 height 10
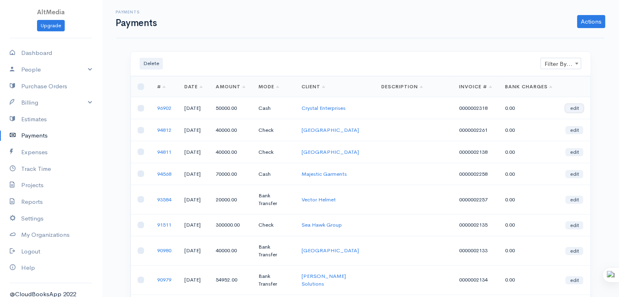
click at [574, 112] on link "edit" at bounding box center [574, 108] width 18 height 8
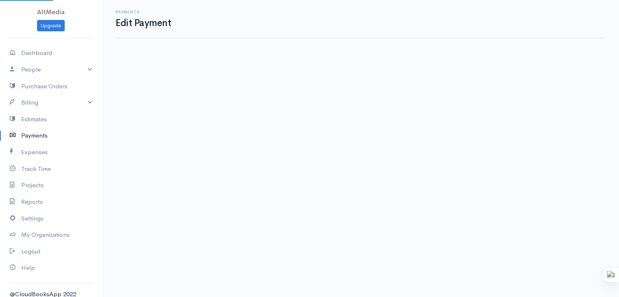
select select "2"
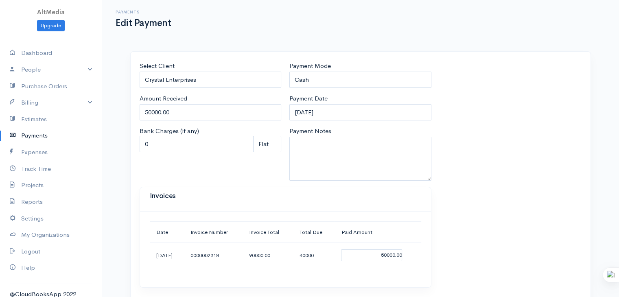
click at [35, 138] on link "Payments" at bounding box center [51, 135] width 102 height 17
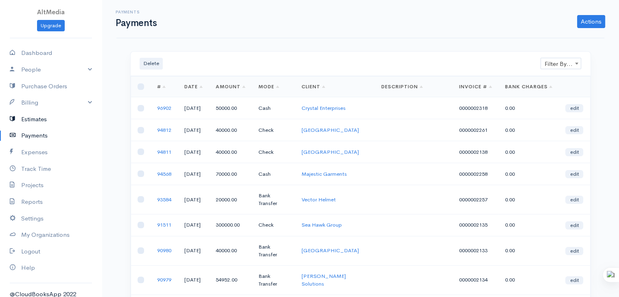
click at [42, 122] on link "Estimates" at bounding box center [51, 119] width 102 height 17
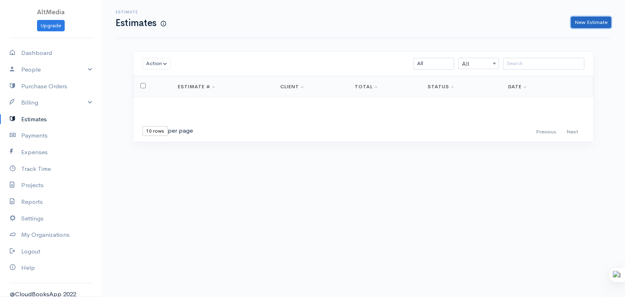
click at [599, 24] on link "New Estimate" at bounding box center [591, 23] width 40 height 12
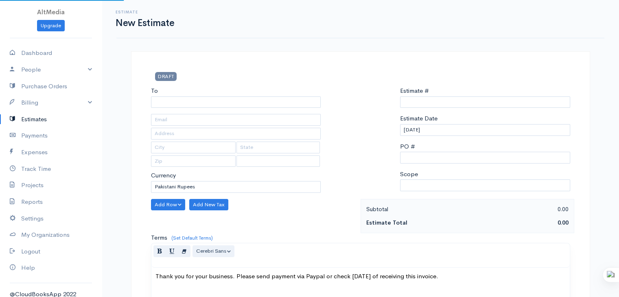
select select "Pakistan"
type input "0000000001"
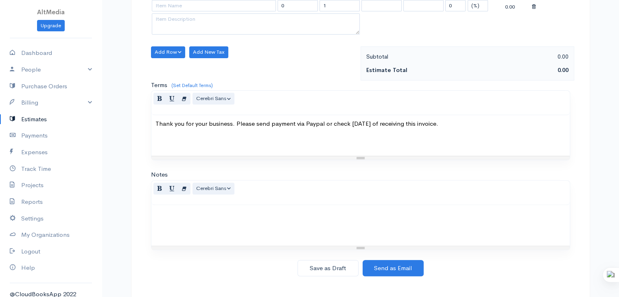
scroll to position [227, 0]
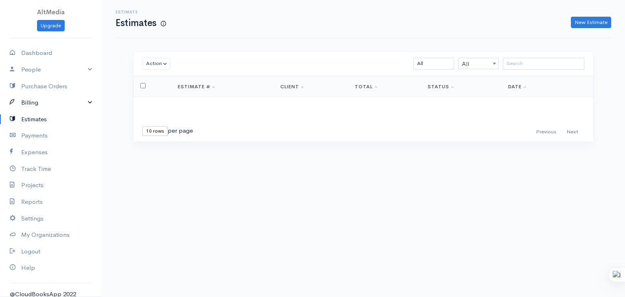
click at [35, 107] on link "Billing" at bounding box center [51, 102] width 102 height 17
